Goal: Information Seeking & Learning: Check status

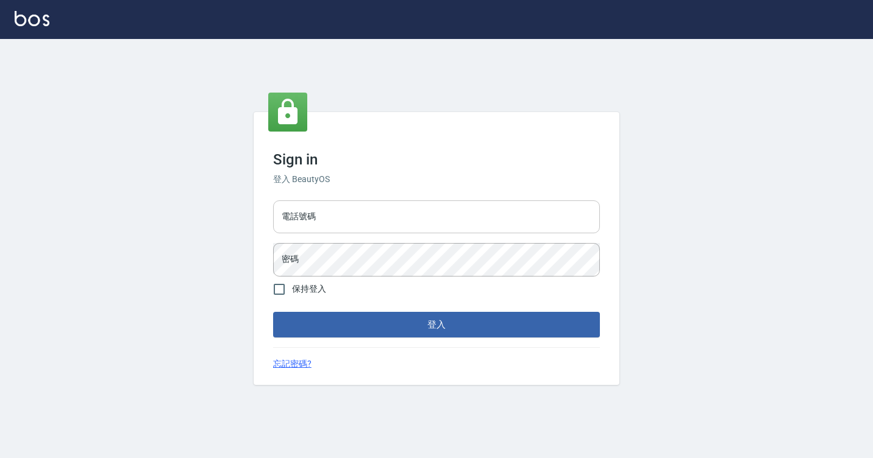
click at [308, 223] on input "電話號碼" at bounding box center [436, 217] width 327 height 33
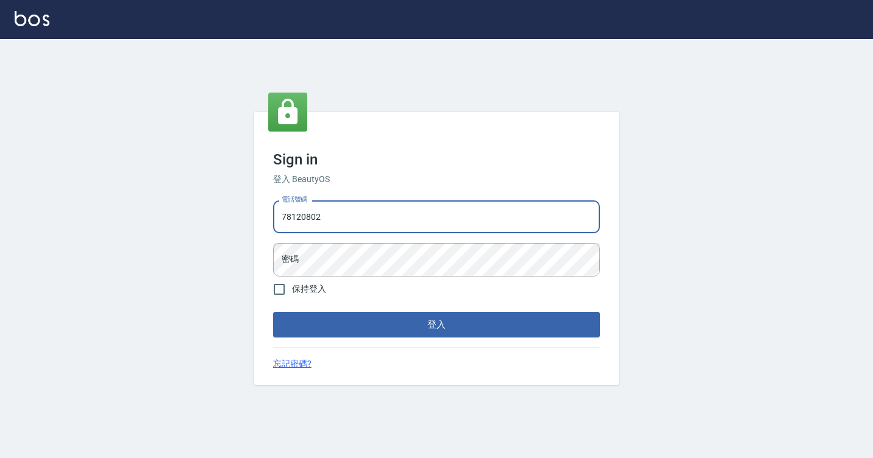
type input "7812080"
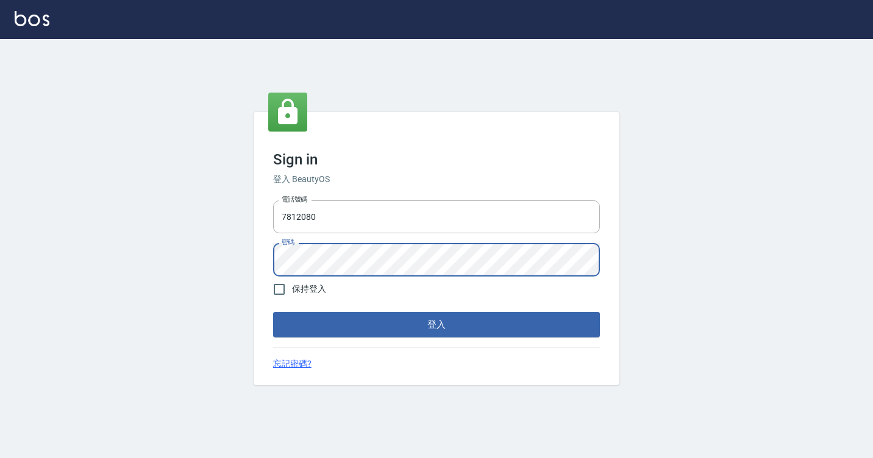
click at [273, 312] on button "登入" at bounding box center [436, 325] width 327 height 26
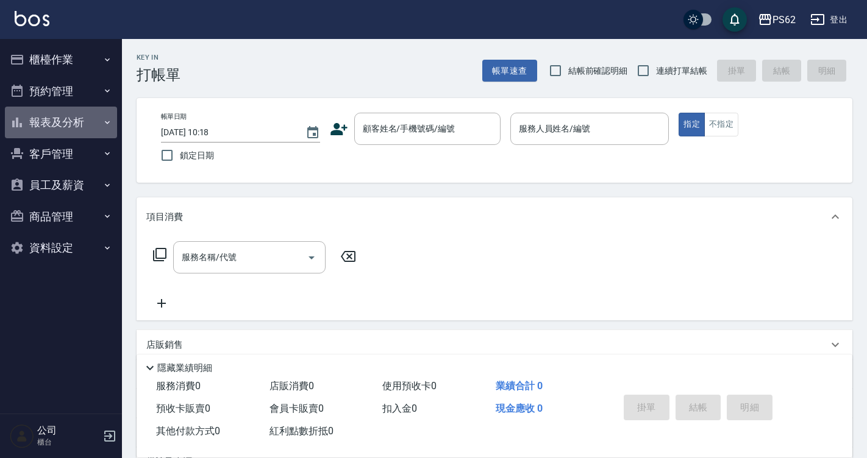
click at [98, 120] on button "報表及分析" at bounding box center [61, 123] width 112 height 32
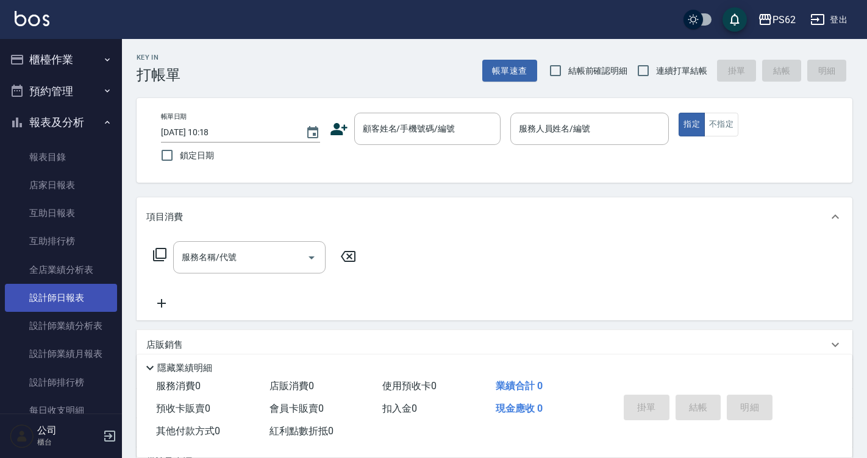
drag, startPoint x: 113, startPoint y: 260, endPoint x: 110, endPoint y: 305, distance: 45.2
click at [114, 316] on nav "櫃檯作業 打帳單 帳單列表 掛單列表 營業儀表板 現金收支登錄 材料自購登錄 每日結帳 排班表 掃碼打卡 預約管理 預約管理 單日預約紀錄 單週預約紀錄 報表…" at bounding box center [61, 226] width 122 height 375
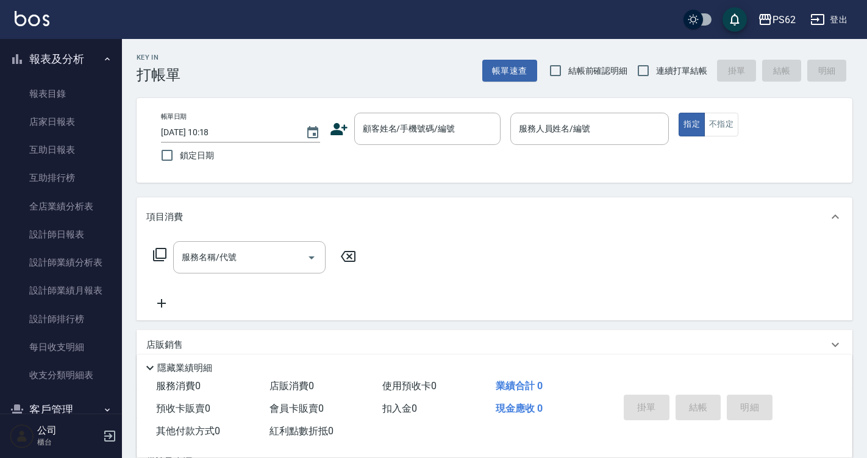
scroll to position [80, 0]
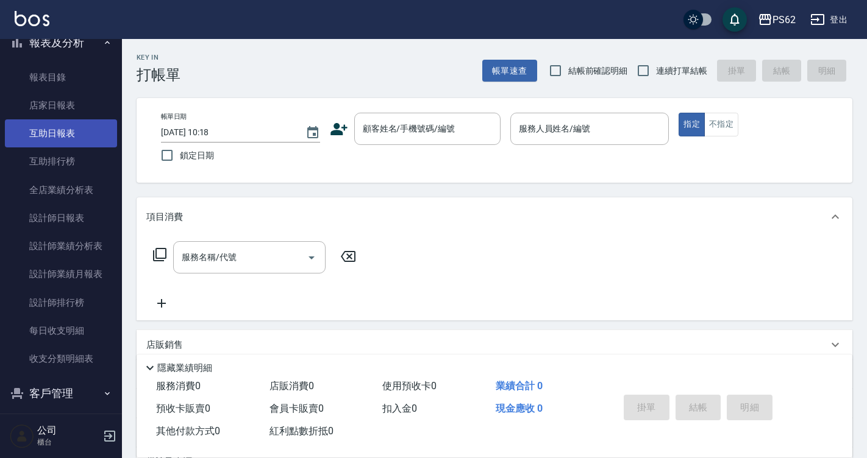
click at [75, 136] on link "互助日報表" at bounding box center [61, 133] width 112 height 28
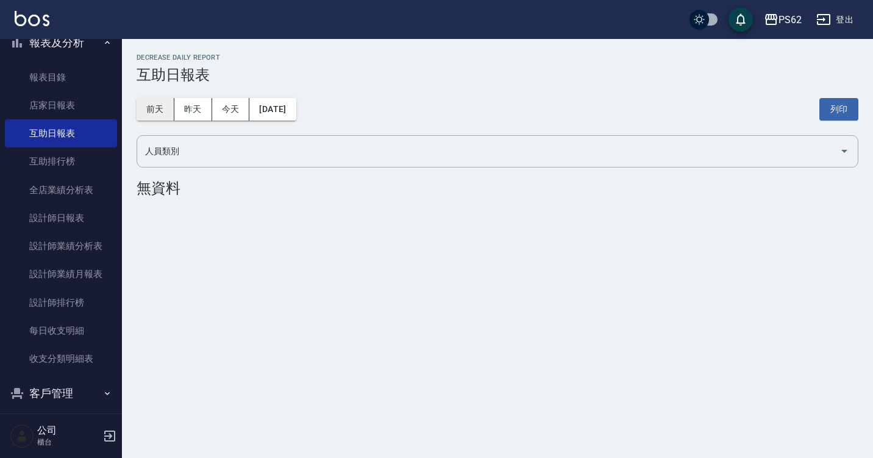
click at [160, 102] on button "前天" at bounding box center [156, 109] width 38 height 23
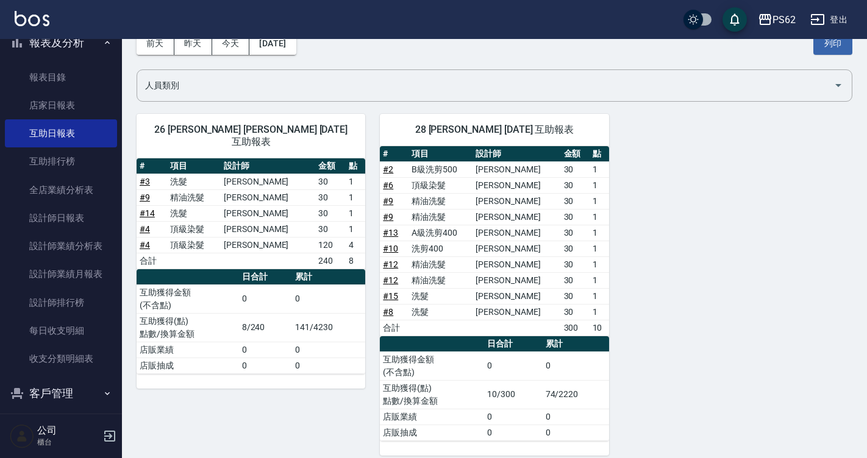
scroll to position [78, 0]
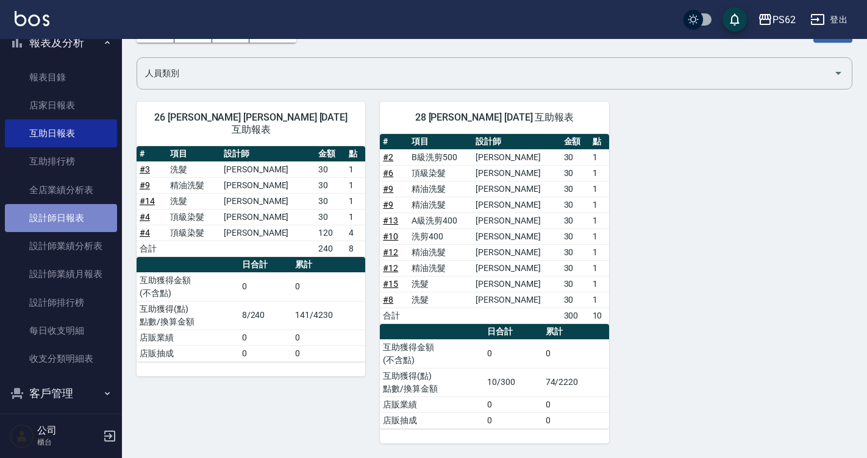
click at [84, 222] on link "設計師日報表" at bounding box center [61, 218] width 112 height 28
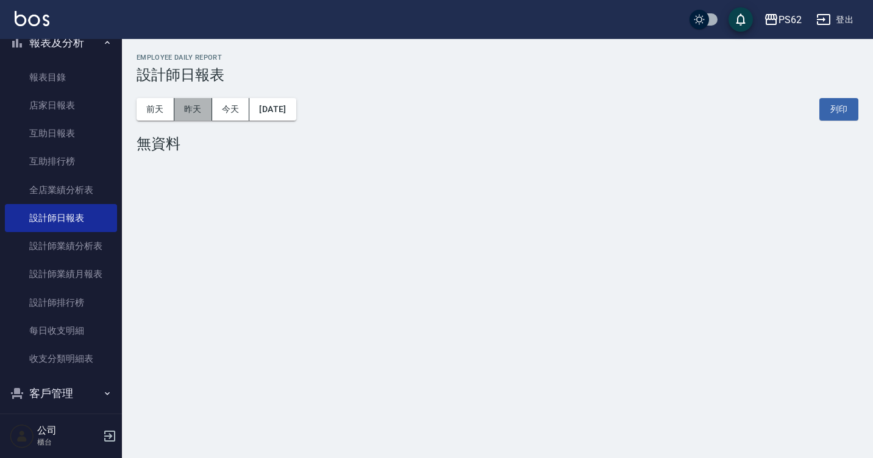
click at [193, 116] on button "昨天" at bounding box center [193, 109] width 38 height 23
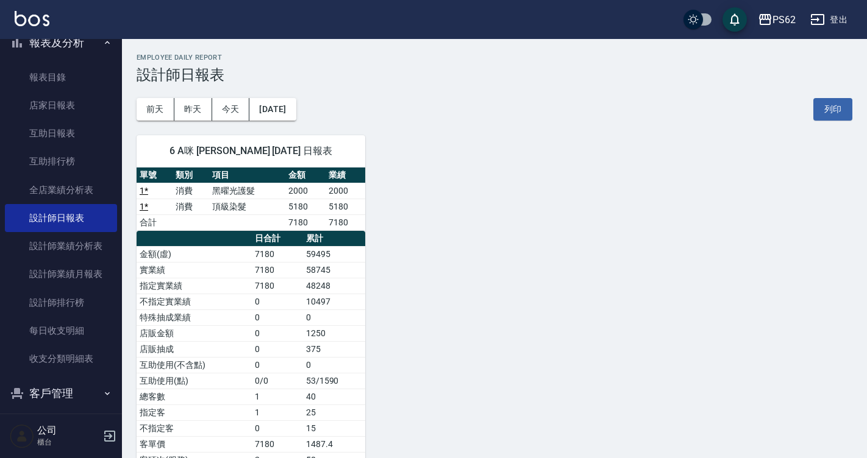
click at [391, 247] on div "6 A咪 [PERSON_NAME] [DATE] 日報表 單號 類別 項目 金額 業績 1 * 消費 黑曜光護髮 2000 2000 1 * 消費 頂級染髮…" at bounding box center [487, 310] width 730 height 379
click at [405, 271] on div "6 A咪 [PERSON_NAME] [DATE] 日報表 單號 類別 項目 金額 業績 1 * 消費 黑曜光護髮 2000 2000 1 * 消費 頂級染髮…" at bounding box center [487, 310] width 730 height 379
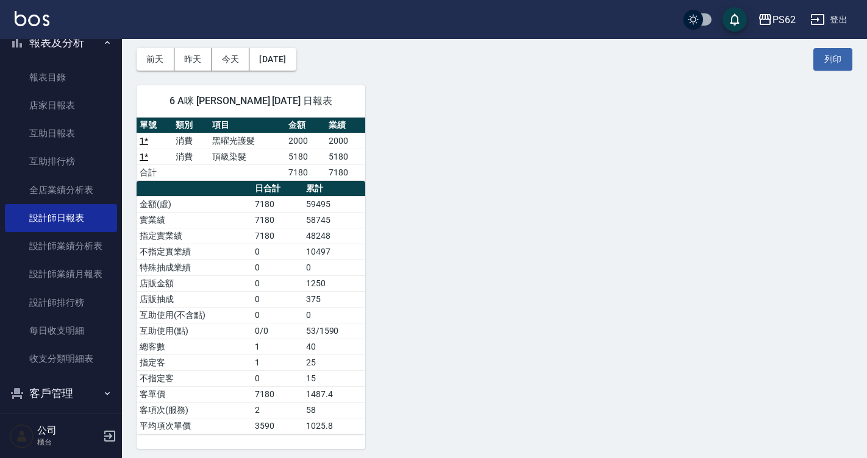
scroll to position [55, 0]
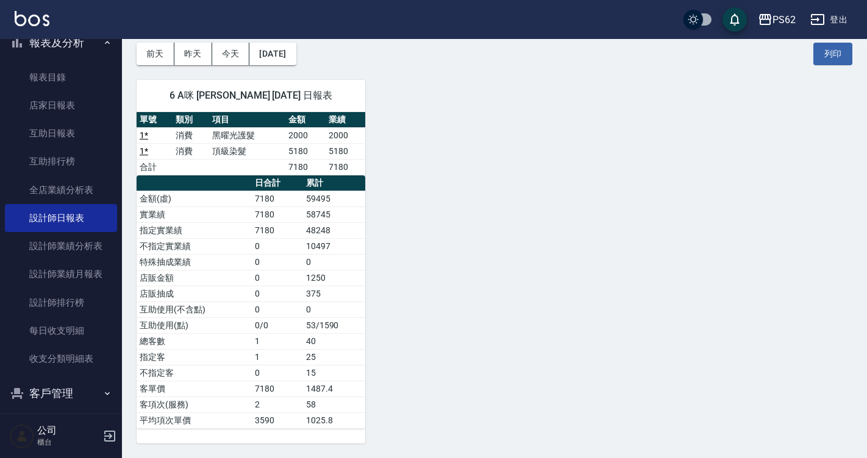
click at [466, 196] on div "6 A咪 [PERSON_NAME] [DATE] 日報表 單號 類別 項目 金額 業績 1 * 消費 黑曜光護髮 2000 2000 1 * 消費 頂級染髮…" at bounding box center [487, 254] width 730 height 379
click at [191, 57] on button "昨天" at bounding box center [193, 54] width 38 height 23
click at [199, 49] on button "昨天" at bounding box center [193, 54] width 38 height 23
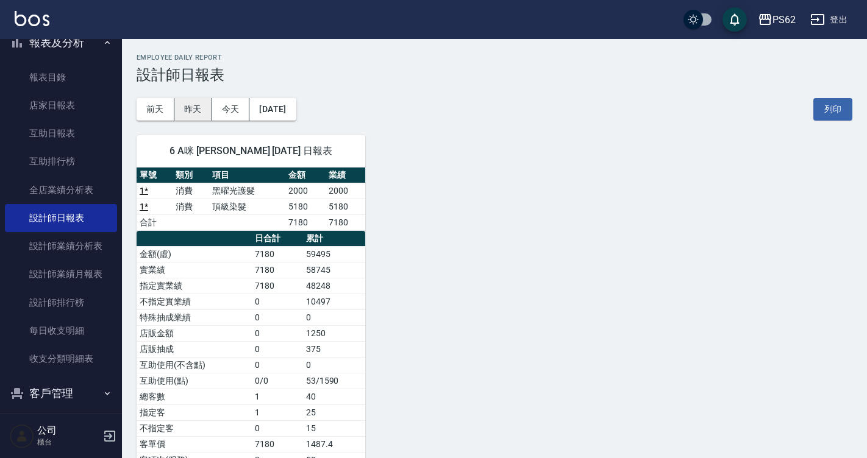
click at [198, 112] on button "昨天" at bounding box center [193, 109] width 38 height 23
click at [144, 106] on button "前天" at bounding box center [156, 109] width 38 height 23
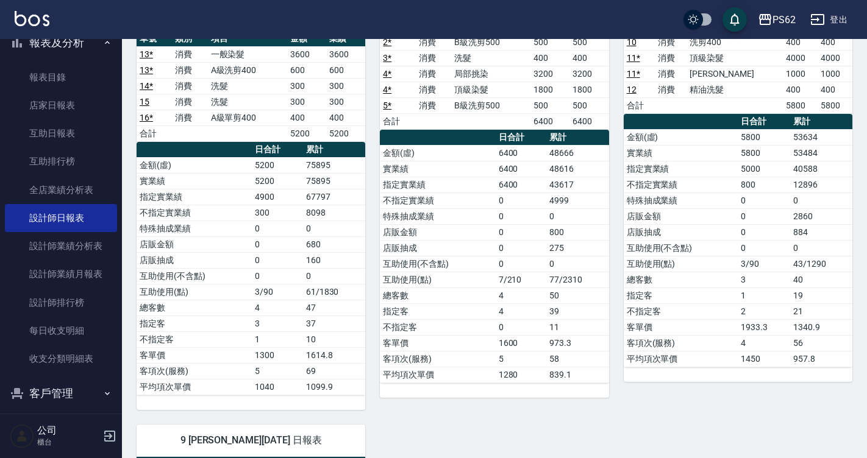
scroll to position [150, 0]
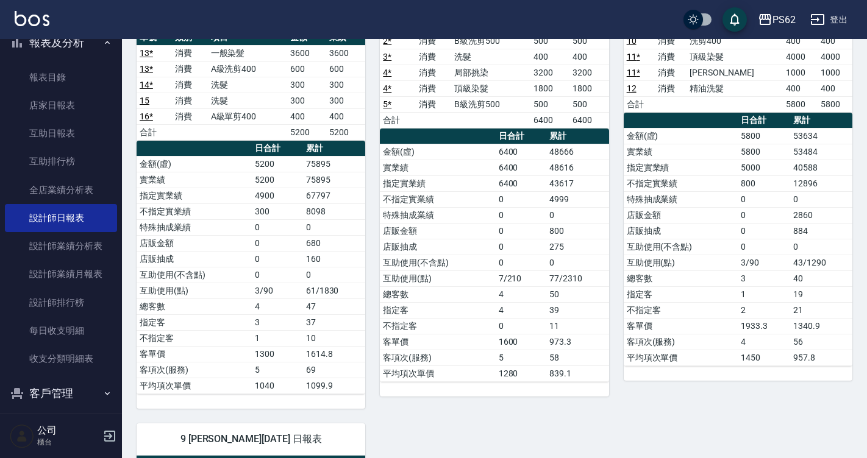
click at [863, 195] on div "PS62 [DATE] 設計師日報表 列印時間： [DATE][PHONE_NUMBER]:27 Employee Daily Report 設計師日報表 […" at bounding box center [494, 393] width 745 height 1008
drag, startPoint x: 863, startPoint y: 195, endPoint x: 864, endPoint y: 180, distance: 14.7
click at [864, 180] on div "PS62 [DATE] 設計師日報表 列印時間： [DATE][PHONE_NUMBER]:27 Employee Daily Report 設計師日報表 […" at bounding box center [494, 393] width 745 height 1008
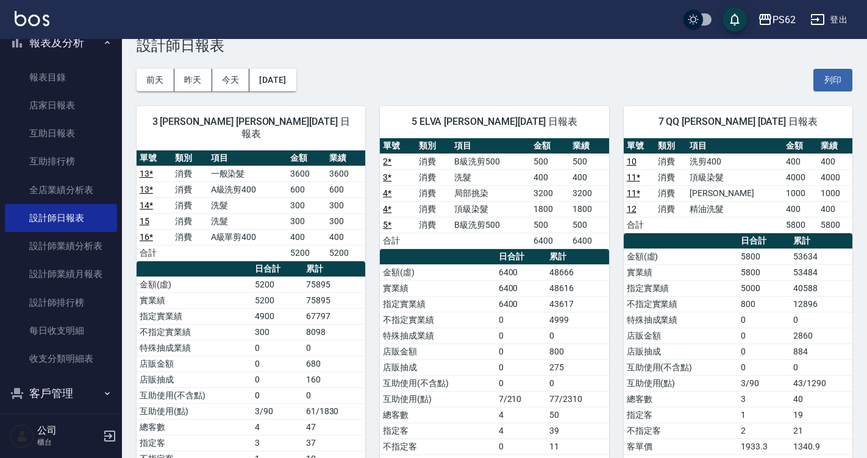
scroll to position [11, 0]
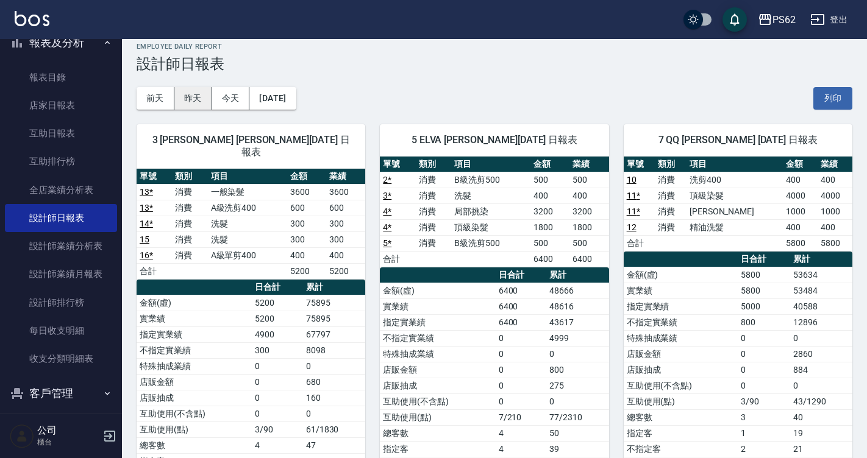
click at [202, 98] on button "昨天" at bounding box center [193, 98] width 38 height 23
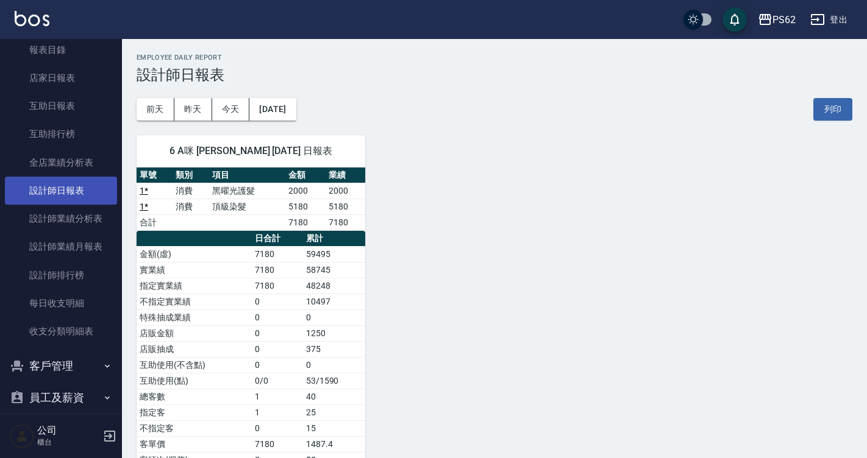
scroll to position [184, 0]
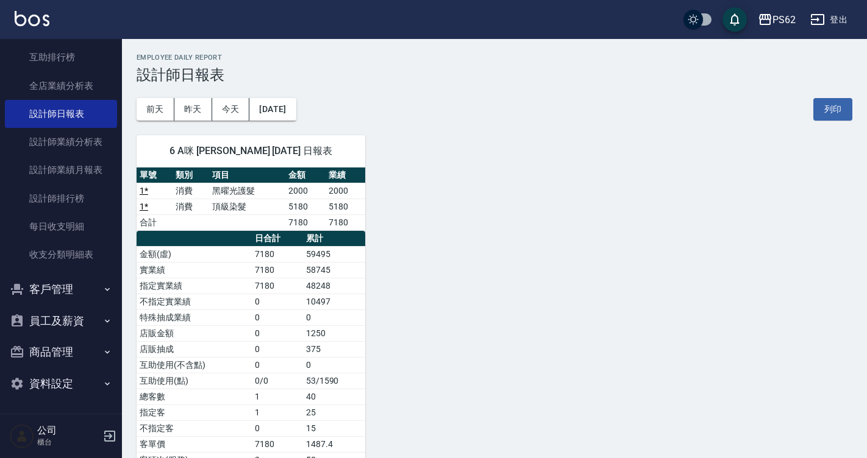
click at [454, 302] on div "6 A咪 [PERSON_NAME] [DATE] 日報表 單號 類別 項目 金額 業績 1 * 消費 黑曜光護髮 2000 2000 1 * 消費 頂級染髮…" at bounding box center [487, 310] width 730 height 379
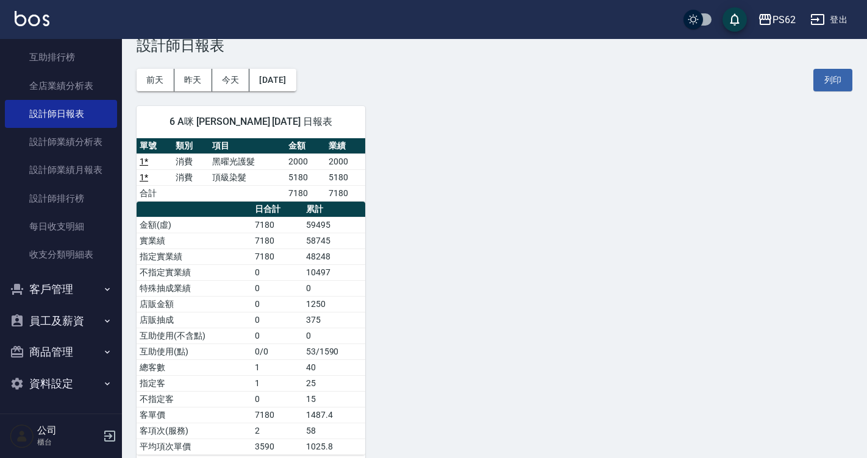
scroll to position [55, 0]
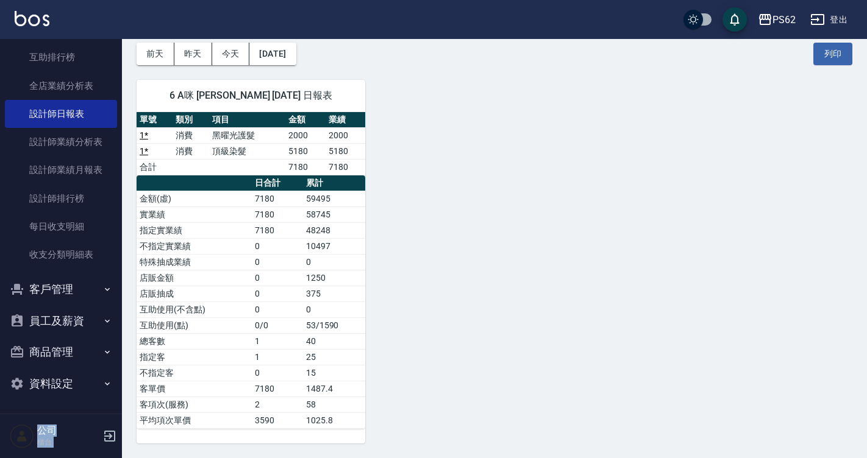
drag, startPoint x: 115, startPoint y: 183, endPoint x: 96, endPoint y: 154, distance: 34.7
click at [132, 101] on div "PS62 登出 櫃檯作業 打帳單 帳單列表 掛單列表 營業儀表板 現金收支登錄 材料自購登錄 每日結帳 排班表 掃碼打卡 預約管理 預約管理 單日預約紀錄 單…" at bounding box center [433, 202] width 867 height 514
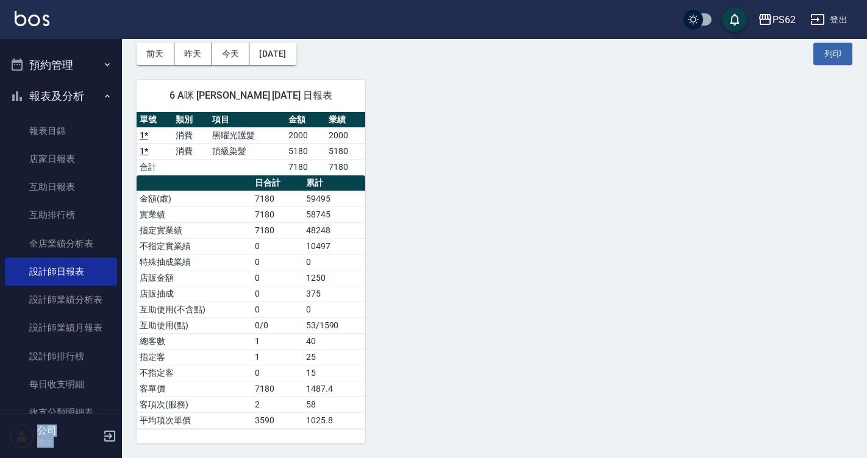
scroll to position [0, 0]
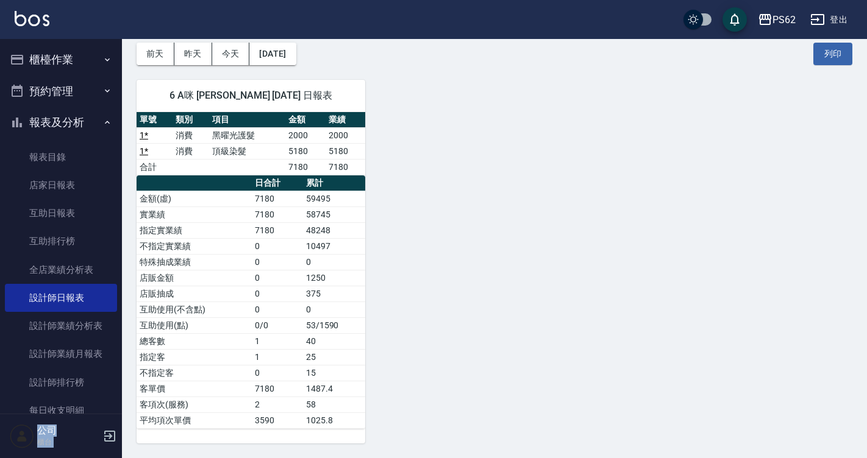
click at [128, 55] on div "PS62 [DATE] 設計師日報表 列印時間： [DATE][PHONE_NUMBER]:27 Employee Daily Report 設計師日報表 […" at bounding box center [494, 221] width 745 height 475
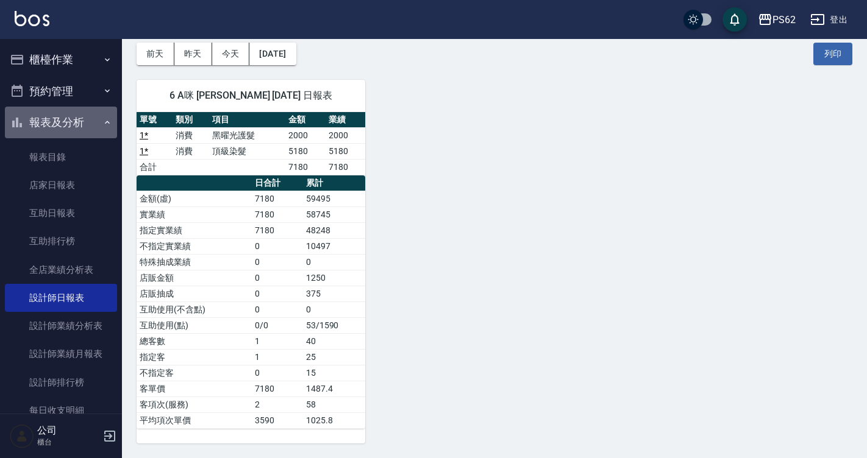
click at [80, 116] on button "報表及分析" at bounding box center [61, 123] width 112 height 32
click at [129, 39] on div "PS62 [DATE] 設計師日報表 列印時間： [DATE][PHONE_NUMBER]:27 Employee Daily Report 設計師日報表 […" at bounding box center [494, 221] width 745 height 475
click at [73, 54] on button "櫃檯作業" at bounding box center [61, 60] width 112 height 32
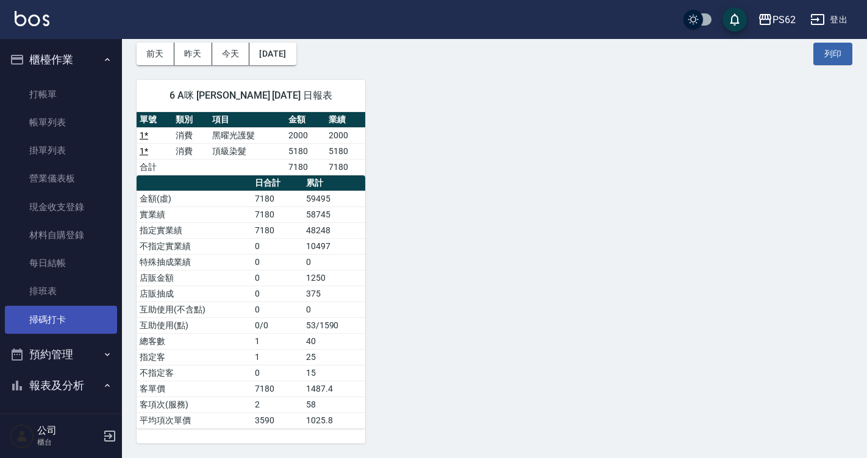
click at [81, 312] on link "掃碼打卡" at bounding box center [61, 320] width 112 height 28
